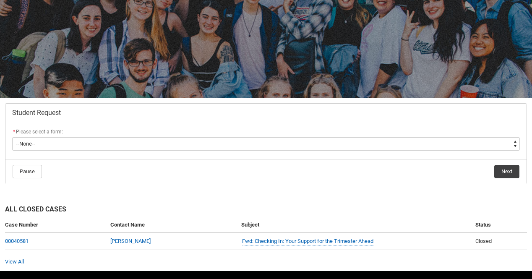
scroll to position [84, 0]
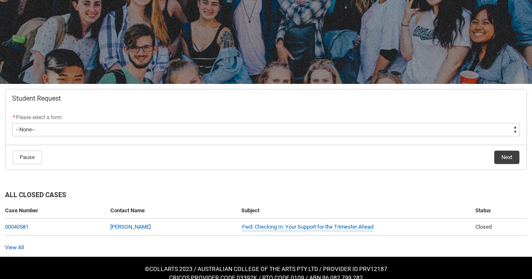
click at [111, 120] on div "* Please select a form:" at bounding box center [265, 118] width 507 height 10
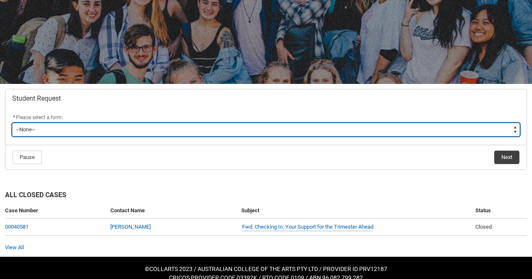
click at [108, 130] on select "--None-- Academic Transcript Application to Appeal Assignment Extension Change …" at bounding box center [265, 129] width 507 height 13
type lightning-select "Assignment_Extension_Choice"
click at [12, 123] on select "--None-- Academic Transcript Application to Appeal Assignment Extension Change …" at bounding box center [265, 129] width 507 height 13
select select "Assignment_Extension_Choice"
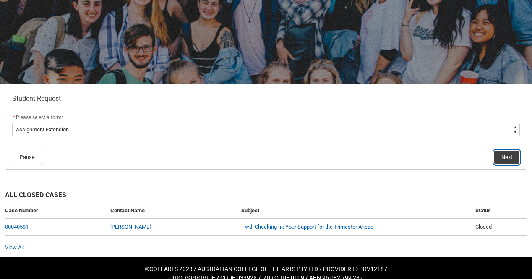
click at [496, 153] on button "Next" at bounding box center [506, 157] width 25 height 13
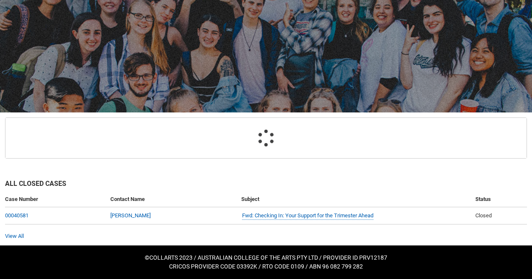
scroll to position [89, 0]
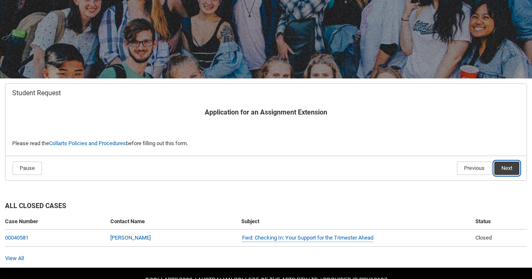
click at [501, 168] on button "Next" at bounding box center [506, 167] width 25 height 13
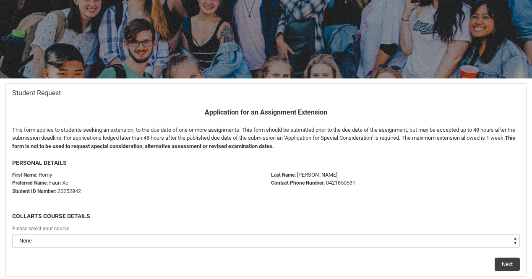
click at [119, 241] on select "--None-- Diploma of Performing Arts" at bounding box center [265, 240] width 507 height 13
type lightning-select "recordPicklist_ProgramEnrollment.a0jOZ000003ZQE1YAO"
click at [12, 234] on select "--None-- Diploma of Performing Arts" at bounding box center [265, 240] width 507 height 13
select select "recordPicklist_ProgramEnrollment.a0jOZ000003ZQE1YAO"
click at [514, 259] on button "Next" at bounding box center [506, 263] width 25 height 13
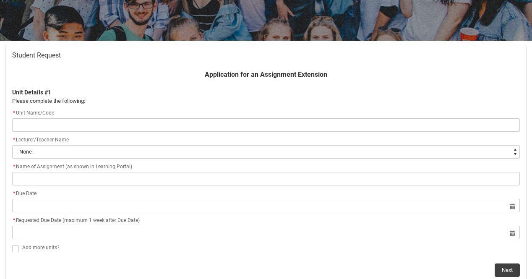
scroll to position [131, 0]
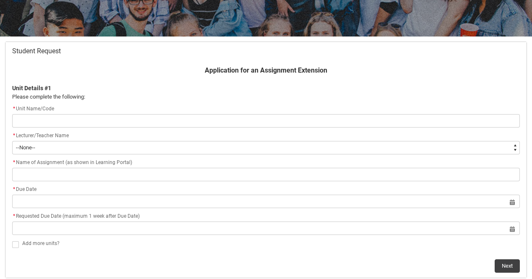
click at [47, 122] on input "Redu_Student_Request flow" at bounding box center [265, 120] width 507 height 13
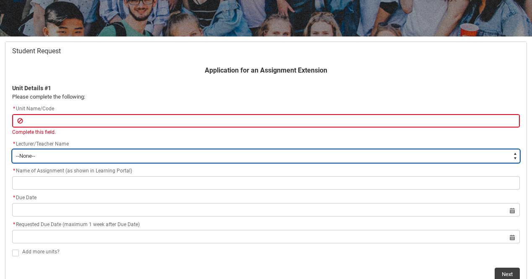
click at [42, 156] on select "--None-- [PERSON_NAME] [PERSON_NAME] [PERSON_NAME] [PERSON_NAME] [PERSON_NAME] …" at bounding box center [265, 155] width 507 height 13
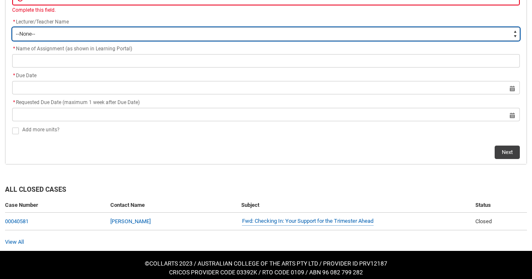
scroll to position [259, 0]
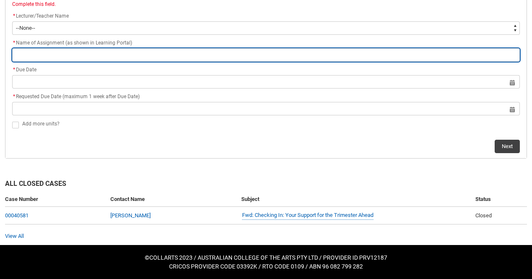
click at [54, 57] on input "Redu_Student_Request flow" at bounding box center [265, 54] width 507 height 13
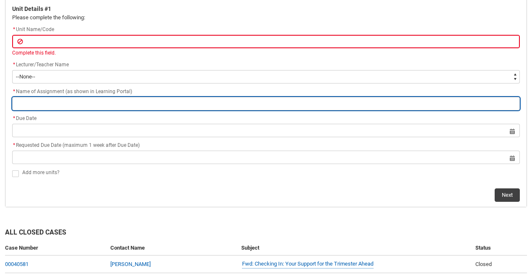
scroll to position [175, 0]
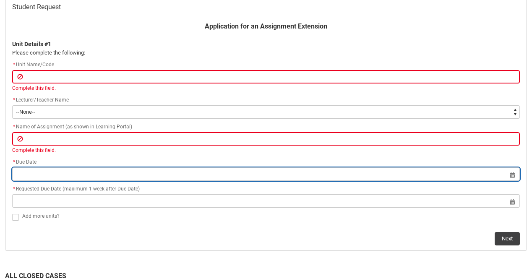
click at [83, 177] on input "Redu_Student_Request flow" at bounding box center [265, 173] width 507 height 13
select select "2025"
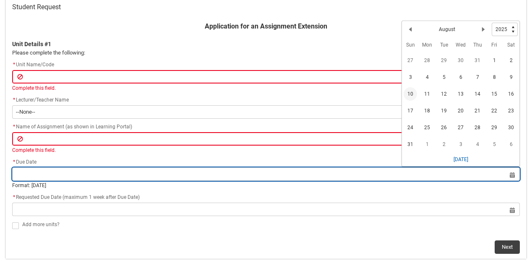
click at [38, 173] on input "Redu_Student_Request flow" at bounding box center [265, 173] width 507 height 13
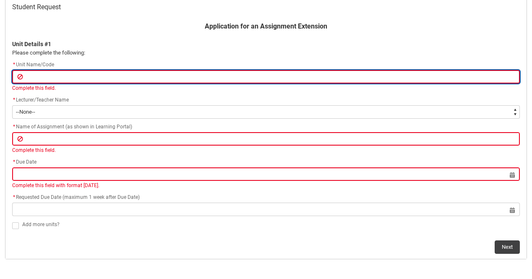
click at [45, 78] on input "Redu_Student_Request flow" at bounding box center [265, 76] width 507 height 13
click at [45, 76] on input "Redu_Student_Request flow" at bounding box center [265, 76] width 507 height 13
paste input "[CRFIFOS] Industry Foundations"
type lightning-primitive-input-simple "[CRFIFOS] Industry Foundations"
type input "[CRFIFOS] Industry Foundations"
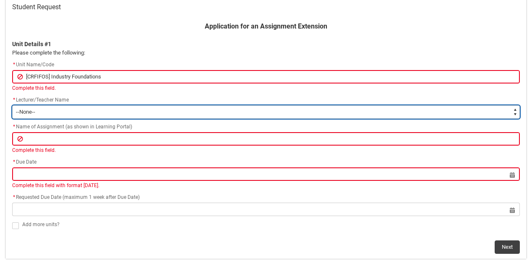
click at [45, 115] on div "Application for an Assignment Extension Unit Details #1 Please complete the fol…" at bounding box center [265, 137] width 517 height 232
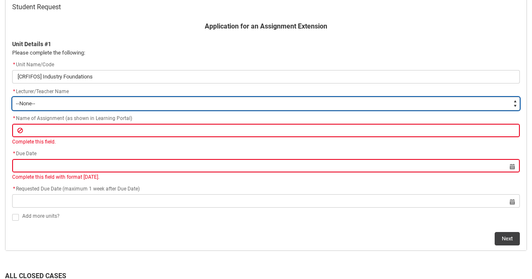
type lightning-select "Faculty_NamefromNtoZ.0035g00000b9AYnAAM"
click at [12, 97] on select "--None-- [PERSON_NAME] [PERSON_NAME] [PERSON_NAME] [PERSON_NAME] [PERSON_NAME] …" at bounding box center [265, 103] width 507 height 13
select select "Faculty_NamefromNtoZ.0035g00000b9AYnAAM"
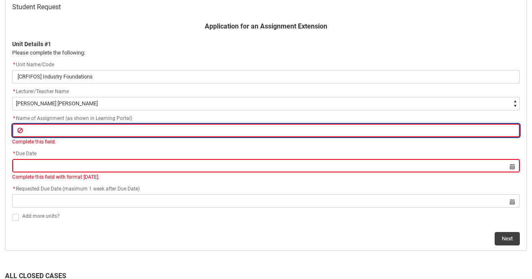
click at [60, 132] on input "Redu_Student_Request flow" at bounding box center [265, 130] width 507 height 13
paste input "Assignment Final Creative Experiment and Annotated Bibliography – Part 2"
type lightning-primitive-input-simple "Assignment Final Creative Experiment and Annotated Bibliography – Part 2"
type input "Assignment Final Creative Experiment and Annotated Bibliography – Part 2"
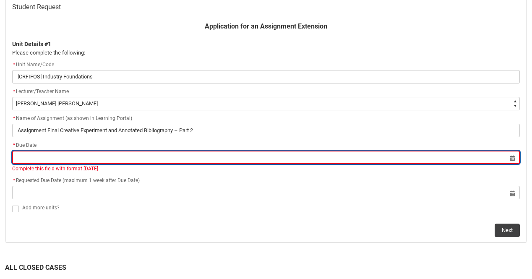
click at [79, 170] on lightning-datepicker "Select a date for Complete this field with format [DATE]." at bounding box center [265, 163] width 507 height 18
click at [39, 159] on input "Redu_Student_Request flow" at bounding box center [265, 157] width 507 height 13
select select "2025"
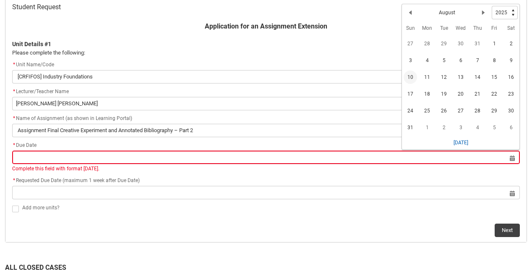
click at [409, 80] on span "10" at bounding box center [409, 76] width 13 height 13
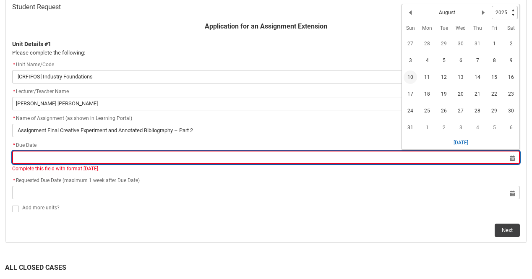
type lightning-datepicker "[DATE]"
type lightning-input "[DATE]"
type input "[DATE]"
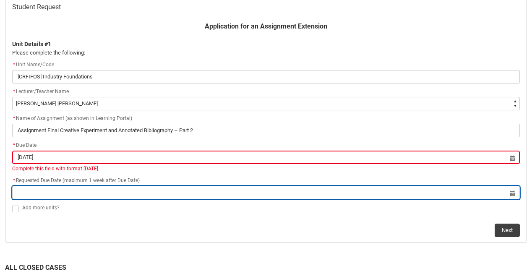
click at [107, 189] on input "Redu_Student_Request flow" at bounding box center [265, 192] width 507 height 13
select select "2025"
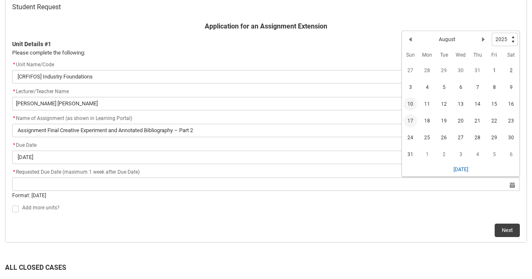
click at [410, 122] on span "17" at bounding box center [409, 120] width 13 height 13
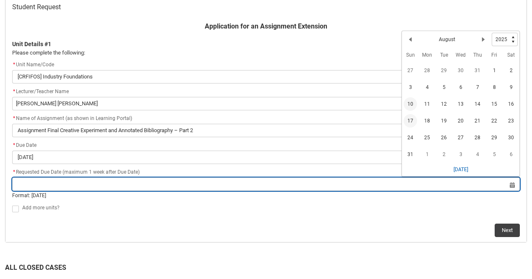
type lightning-datepicker "[DATE]"
type lightning-input "[DATE]"
type input "[DATE]"
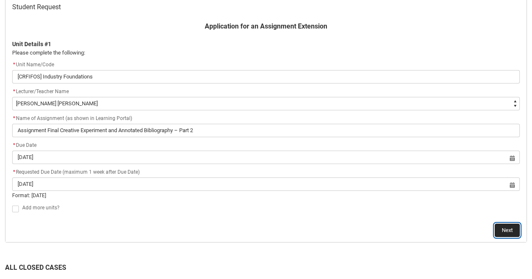
click at [500, 231] on button "Next" at bounding box center [506, 229] width 25 height 13
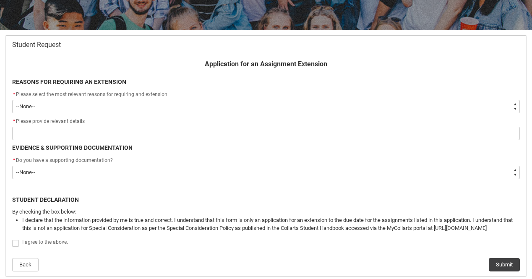
scroll to position [162, 0]
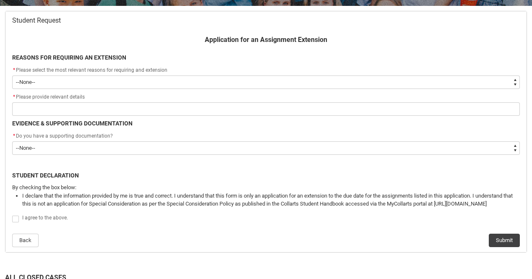
click at [96, 84] on select "--None-- Medical Reasons Work obligations Family obligations Academic Difficult…" at bounding box center [265, 81] width 507 height 13
type lightning-select "choice_WithdrawEnrolment_Reason_Work"
click at [12, 75] on select "--None-- Medical Reasons Work obligations Family obligations Academic Difficult…" at bounding box center [265, 81] width 507 height 13
select select "choice_WithdrawEnrolment_Reason_Work"
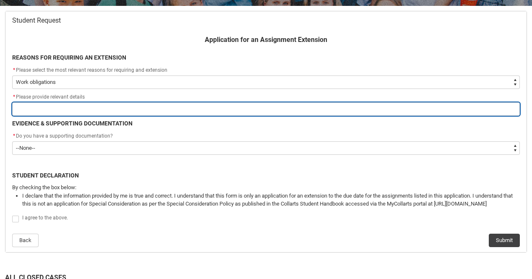
click at [55, 113] on input "Redu_Student_Request flow" at bounding box center [265, 108] width 507 height 13
click at [60, 109] on input "Redu_Student_Request flow" at bounding box center [265, 108] width 507 height 13
type lightning-primitive-input-simple "I"
type input "I"
type lightning-primitive-input-simple "I"
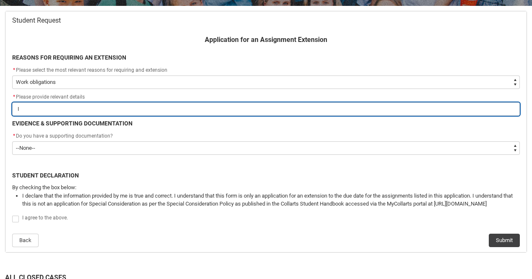
type input "I"
type lightning-primitive-input-simple "I g"
type input "I g"
type lightning-primitive-input-simple "I go"
type input "I go"
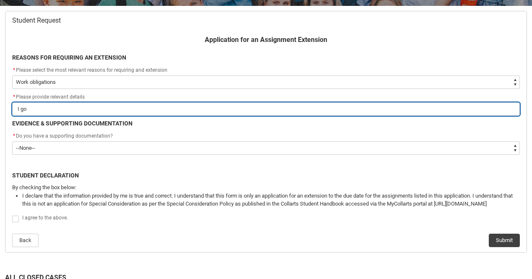
type lightning-primitive-input-simple "I got"
type input "I got"
type lightning-primitive-input-simple "I got"
type input "I got"
type lightning-primitive-input-simple "I got c"
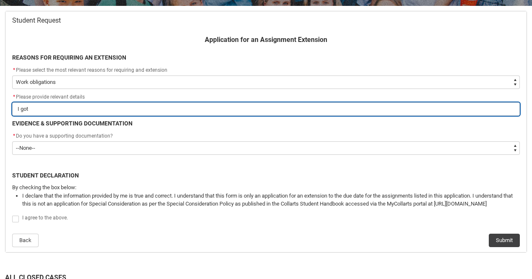
type input "I got c"
type lightning-primitive-input-simple "I got ca"
type input "I got ca"
type lightning-primitive-input-simple "I got cal"
type input "I got cal"
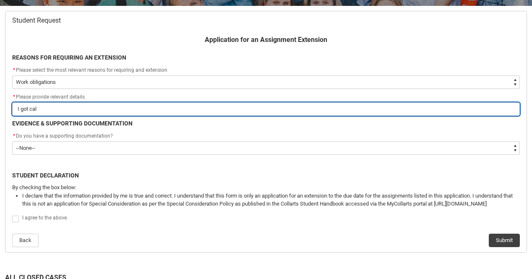
type lightning-primitive-input-simple "I got call"
type input "I got call"
type lightning-primitive-input-simple "I got calle"
type input "I got calle"
type lightning-primitive-input-simple "I got called"
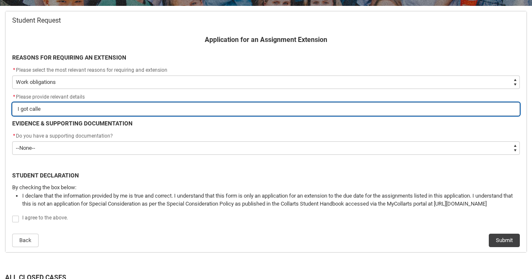
type input "I got called"
type lightning-primitive-input-simple "I got called"
type input "I got called"
type lightning-primitive-input-simple "I got called i"
type input "I got called i"
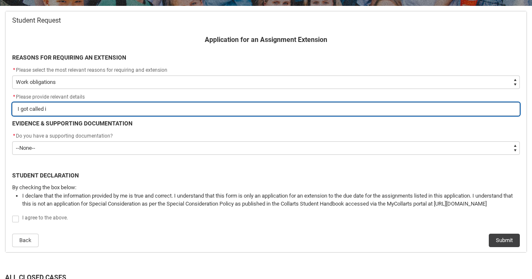
type lightning-primitive-input-simple "I got called in"
type input "I got called in"
type lightning-primitive-input-simple "I got called int"
type input "I got called int"
type lightning-primitive-input-simple "I got called into"
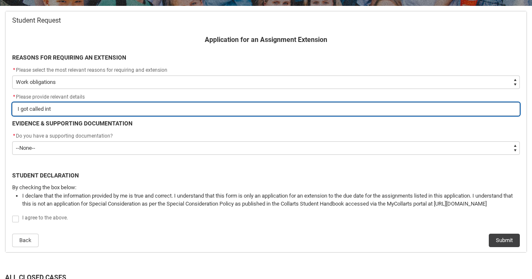
type input "I got called into"
type lightning-primitive-input-simple "I got called into"
type input "I got called into"
type lightning-primitive-input-simple "I got called into m"
type input "I got called into m"
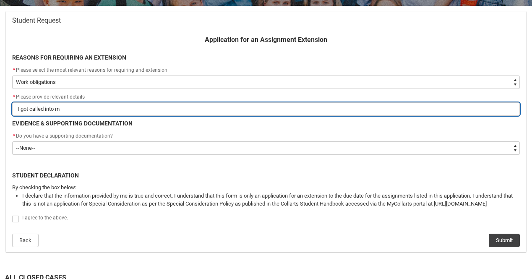
type lightning-primitive-input-simple "I got called into"
type input "I got called into"
type lightning-primitive-input-simple "I got called into w"
type input "I got called into w"
type lightning-primitive-input-simple "I got called into wo"
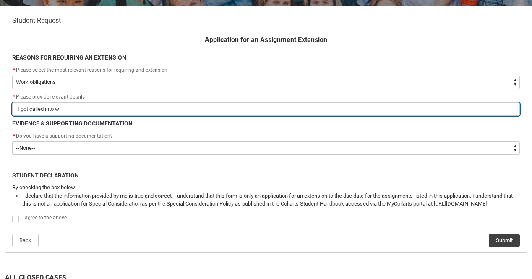
type input "I got called into wo"
type lightning-primitive-input-simple "I got called into wor"
type input "I got called into wor"
type lightning-primitive-input-simple "I got called into work"
type input "I got called into work"
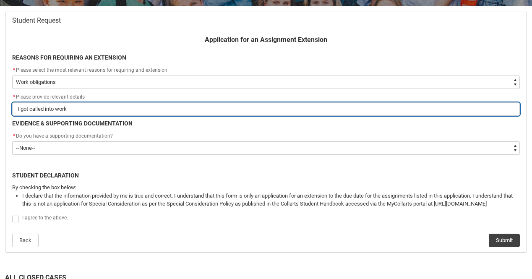
type lightning-primitive-input-simple "I got called into work"
type input "I got called into work"
type lightning-primitive-input-simple "I got called into work o"
type input "I got called into work o"
type lightning-primitive-input-simple "I got called into work on"
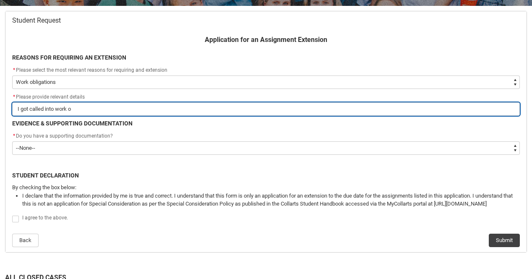
type input "I got called into work on"
type lightning-primitive-input-simple "I got called into work on"
type input "I got called into work on"
type lightning-primitive-input-simple "I got called into work on t"
type input "I got called into work on t"
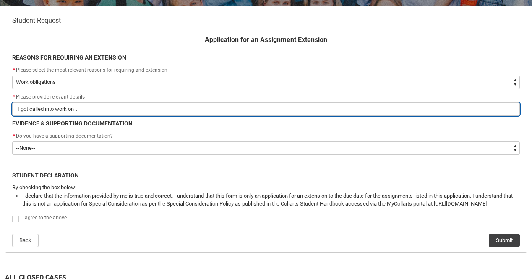
type lightning-primitive-input-simple "I got called into work on th"
type input "I got called into work on th"
type lightning-primitive-input-simple "I got called into work on the"
type input "I got called into work on the"
type lightning-primitive-input-simple "I got called into work on the"
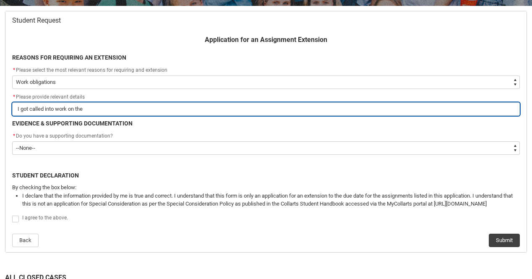
type input "I got called into work on the"
type lightning-primitive-input-simple "I got called into work on the a"
type input "I got called into work on the a"
type lightning-primitive-input-simple "I got called into work on the a="
type input "I got called into work on the a="
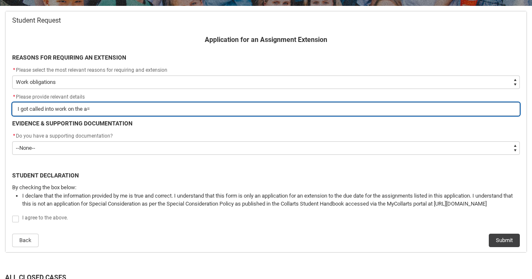
type lightning-primitive-input-simple "I got called into work on the a"
type input "I got called into work on the a"
type lightning-primitive-input-simple "I got called into work on the"
type input "I got called into work on the"
type lightning-primitive-input-simple "I got called into work on the t"
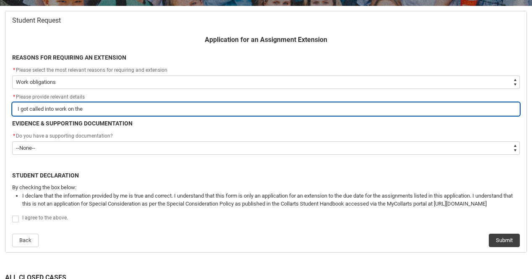
type input "I got called into work on the t"
type lightning-primitive-input-simple "I got called into work on the tw"
type input "I got called into work on the tw"
type lightning-primitive-input-simple "I got called into work on the two"
type input "I got called into work on the two"
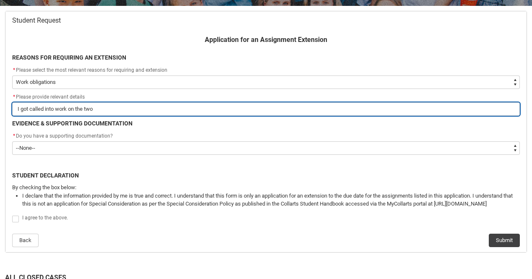
type lightning-primitive-input-simple "I got called into work on the two"
type input "I got called into work on the two"
type lightning-primitive-input-simple "I got called into work on the two d"
type input "I got called into work on the two d"
type lightning-primitive-input-simple "I got called into work on the two da"
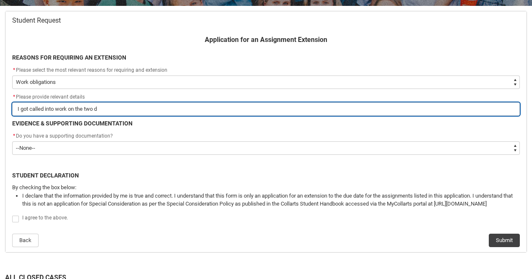
type input "I got called into work on the two da"
type lightning-primitive-input-simple "I got called into work on the two day"
type input "I got called into work on the two day"
type lightning-primitive-input-simple "I got called into work on the two days"
type input "I got called into work on the two days"
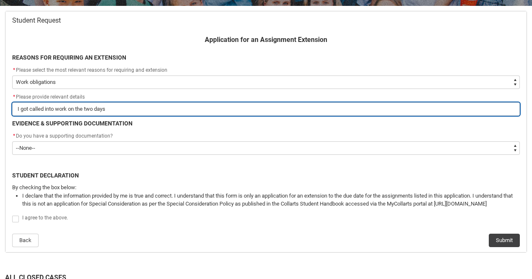
type lightning-primitive-input-simple "I got called into work on the two days"
type input "I got called into work on the two days"
type lightning-primitive-input-simple "I got called into work on the two days I"
type input "I got called into work on the two days I"
type lightning-primitive-input-simple "I got called into work on the two days I"
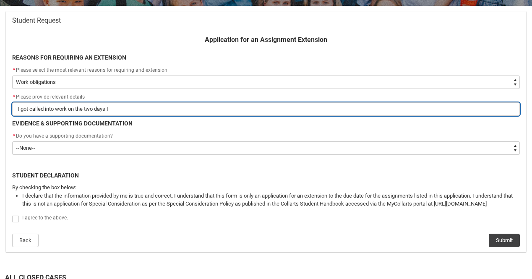
type input "I got called into work on the two days I"
type lightning-primitive-input-simple "I got called into work on the two days I h"
type input "I got called into work on the two days I h"
type lightning-primitive-input-simple "I got called into work on the two days I ha"
type input "I got called into work on the two days I ha"
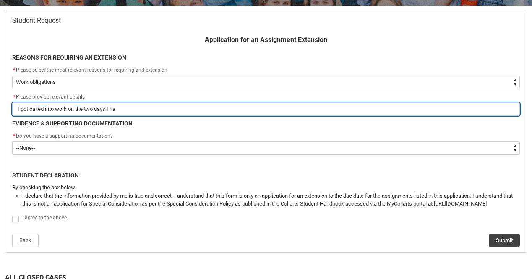
type lightning-primitive-input-simple "I got called into work on the two days I had"
type input "I got called into work on the two days I had"
type lightning-primitive-input-simple "I got called into work on the two days I had"
type input "I got called into work on the two days I had"
type lightning-primitive-input-simple "I got called into work on the two days I had s"
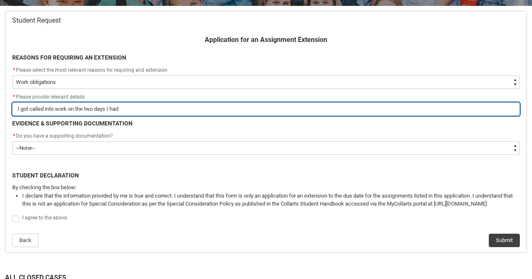
type input "I got called into work on the two days I had s"
type lightning-primitive-input-simple "I got called into work on the two days I had se"
type input "I got called into work on the two days I had se"
type lightning-primitive-input-simple "I got called into work on the two days I had set"
type input "I got called into work on the two days I had set"
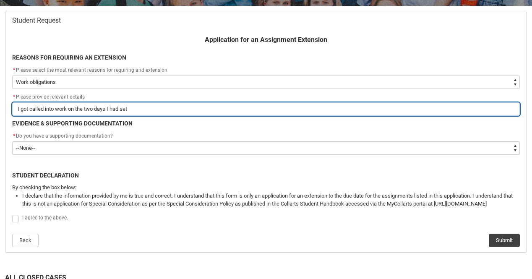
type lightning-primitive-input-simple "I got called into work on the two days I had set"
type input "I got called into work on the two days I had set"
type lightning-primitive-input-simple "I got called into work on the two days I had set a"
type input "I got called into work on the two days I had set a"
type lightning-primitive-input-simple "I got called into work on the two days I had set as"
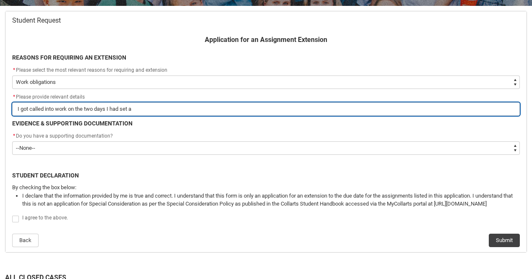
type input "I got called into work on the two days I had set as"
type lightning-primitive-input-simple "I got called into work on the two days I had set asi"
type input "I got called into work on the two days I had set asi"
type lightning-primitive-input-simple "I got called into work on the two days I had set asid"
type input "I got called into work on the two days I had set asid"
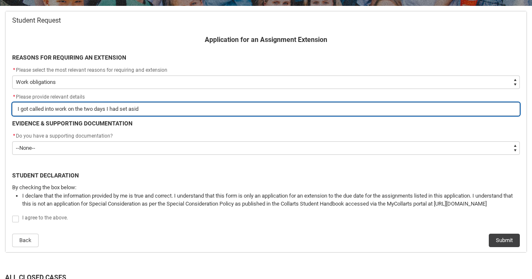
type lightning-primitive-input-simple "I got called into work on the two days I had set aside"
type input "I got called into work on the two days I had set aside"
type lightning-primitive-input-simple "I got called into work on the two days I had set aside"
type input "I got called into work on the two days I had set aside"
type lightning-primitive-input-simple "I got called into work on the two days I had set aside f"
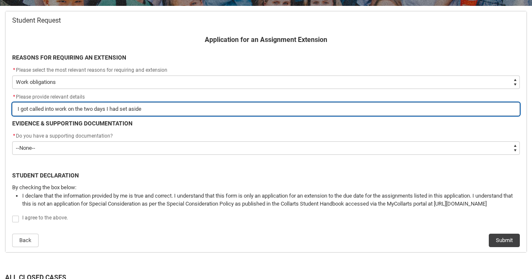
type input "I got called into work on the two days I had set aside f"
type lightning-primitive-input-simple "I got called into work on the two days I had set aside fo"
type input "I got called into work on the two days I had set aside fo"
type lightning-primitive-input-simple "I got called into work on the two days I had set aside for"
type input "I got called into work on the two days I had set aside for"
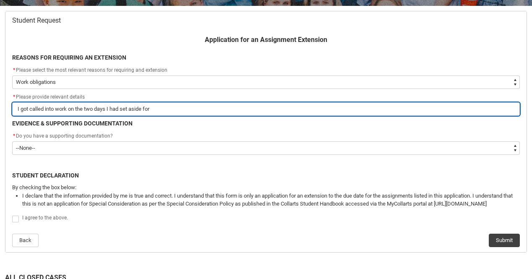
type lightning-primitive-input-simple "I got called into work on the two days I had set aside for"
type input "I got called into work on the two days I had set aside for"
type lightning-primitive-input-simple "I got called into work on the two days I had set aside for t"
type input "I got called into work on the two days I had set aside for t"
type lightning-primitive-input-simple "I got called into work on the two days I had set aside for th"
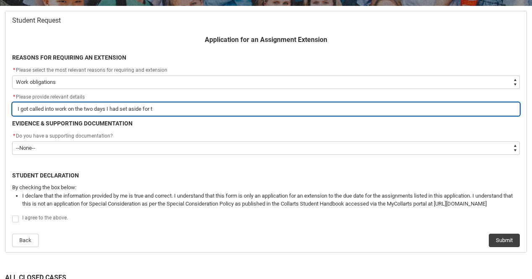
type input "I got called into work on the two days I had set aside for th"
type lightning-primitive-input-simple "I got called into work on the two days I had set aside for thi"
type input "I got called into work on the two days I had set aside for thi"
type lightning-primitive-input-simple "I got called into work on the two days I had set aside for this"
type input "I got called into work on the two days I had set aside for this"
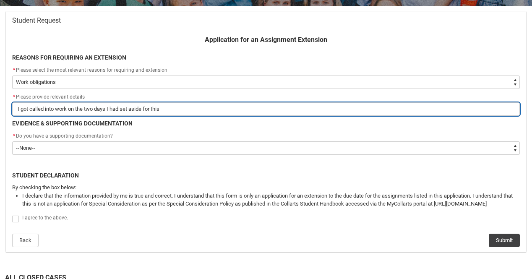
type lightning-primitive-input-simple "I got called into work on the two days I had set aside for this"
type input "I got called into work on the two days I had set aside for this"
type lightning-primitive-input-simple "I got called into work on the two days I had set aside for this s"
type input "I got called into work on the two days I had set aside for this s"
type lightning-primitive-input-simple "I got called into work on the two days I had set aside for this"
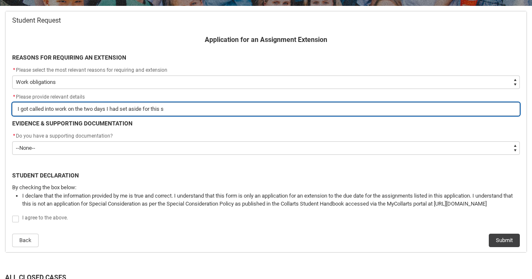
type input "I got called into work on the two days I had set aside for this"
type lightning-primitive-input-simple "I got called into work on the two days I had set aside for this a"
type input "I got called into work on the two days I had set aside for this a"
type lightning-primitive-input-simple "I got called into work on the two days I had set aside for this as"
type input "I got called into work on the two days I had set aside for this as"
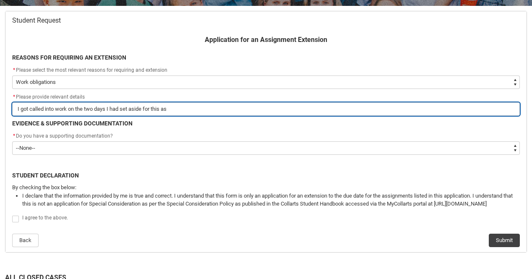
type lightning-primitive-input-simple "I got called into work on the two days I had set aside for this ass"
type input "I got called into work on the two days I had set aside for this ass"
type lightning-primitive-input-simple "I got called into work on the two days I had set aside for this assi"
type input "I got called into work on the two days I had set aside for this assi"
type lightning-primitive-input-simple "I got called into work on the two days I had set aside for this assig"
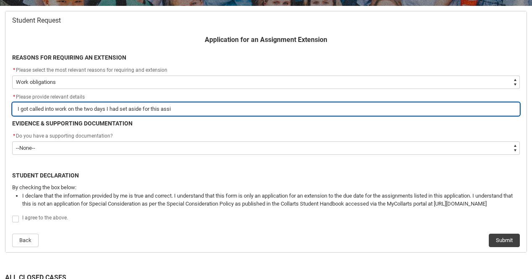
type input "I got called into work on the two days I had set aside for this assig"
type lightning-primitive-input-simple "I got called into work on the two days I had set aside for this assign"
type input "I got called into work on the two days I had set aside for this assign"
type lightning-primitive-input-simple "I got called into work on the two days I had set aside for this assignm"
type input "I got called into work on the two days I had set aside for this assignm"
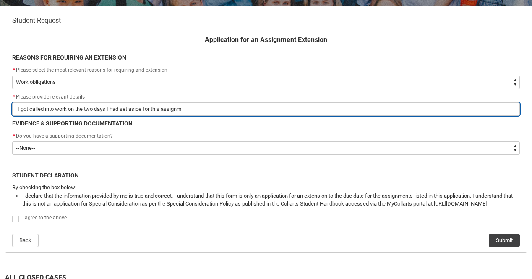
type lightning-primitive-input-simple "I got called into work on the two days I had set aside for this assignme"
type input "I got called into work on the two days I had set aside for this assignme"
type lightning-primitive-input-simple "I got called into work on the two days I had set aside for this assignmen"
type input "I got called into work on the two days I had set aside for this assignmen"
type lightning-primitive-input-simple "I got called into work on the two days I had set aside for this assignment"
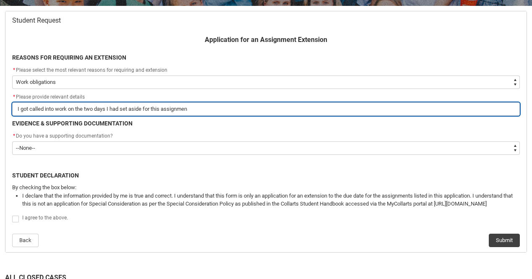
type input "I got called into work on the two days I had set aside for this assignment"
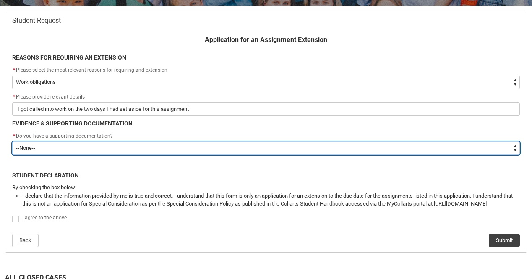
click at [88, 144] on select "--None-- Yes No" at bounding box center [265, 147] width 507 height 13
type lightning-select "No"
click at [12, 141] on select "--None-- Yes No" at bounding box center [265, 147] width 507 height 13
select select "No"
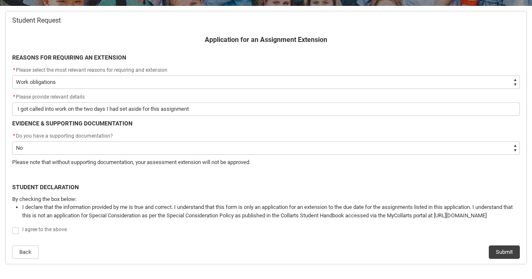
click at [16, 232] on span "Redu_Student_Request flow" at bounding box center [15, 230] width 7 height 7
click at [12, 226] on input "Redu_Student_Request flow" at bounding box center [12, 226] width 0 height 0
type lightning-input "true"
checkbox input "true"
click at [505, 256] on button "Submit" at bounding box center [503, 251] width 31 height 13
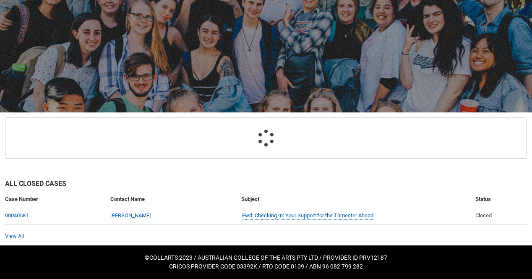
scroll to position [80, 0]
